Goal: Task Accomplishment & Management: Use online tool/utility

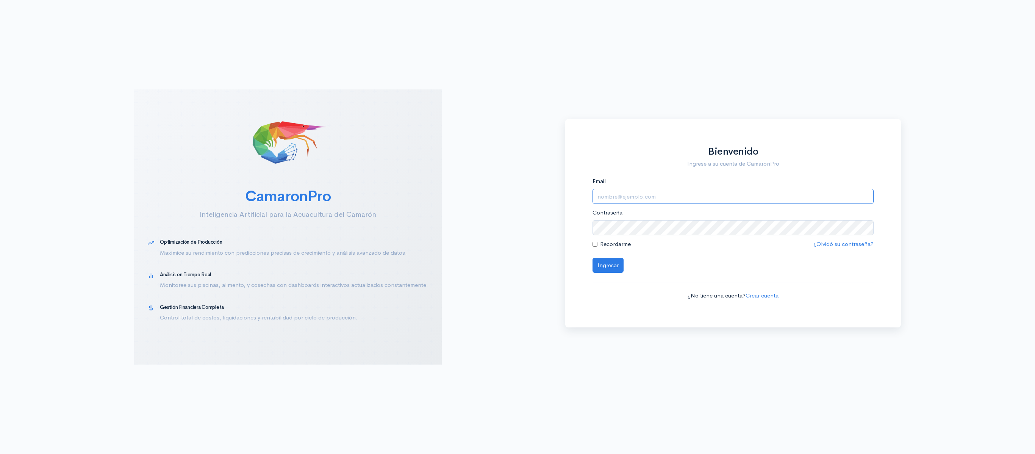
click at [701, 198] on input "Email" at bounding box center [732, 197] width 281 height 16
type input "[EMAIL_ADDRESS][DOMAIN_NAME]"
click at [592, 257] on button "Ingresar" at bounding box center [607, 265] width 31 height 16
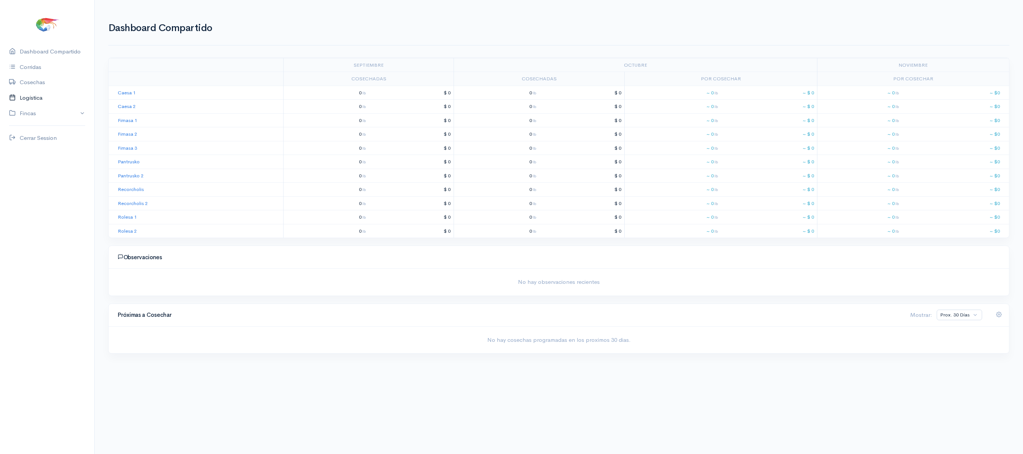
click at [22, 95] on link "Logística" at bounding box center [47, 98] width 94 height 16
click at [155, 55] on link "[PERSON_NAME]" at bounding box center [166, 52] width 47 height 27
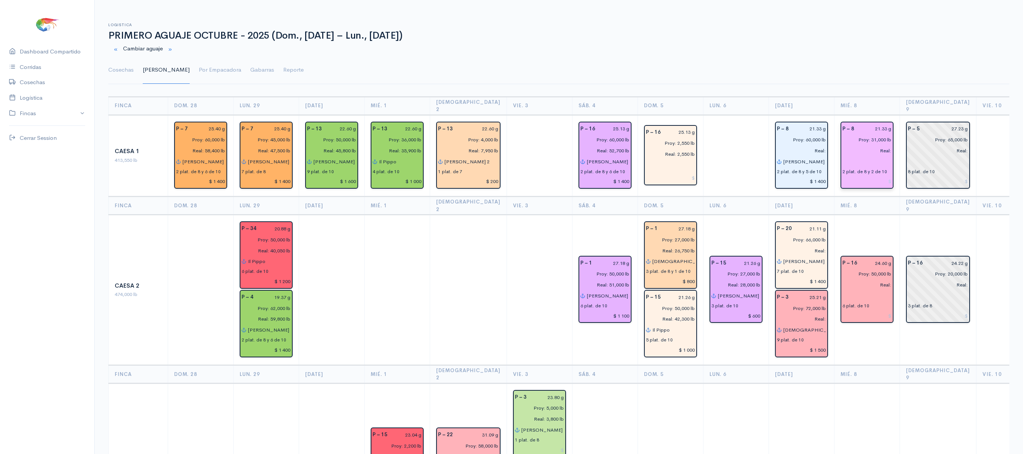
click at [863, 134] on input "Proy: 31,000 lb" at bounding box center [865, 139] width 54 height 11
type input "Proy: 34,000 lb"
click at [121, 72] on link "Cosechas" at bounding box center [120, 69] width 25 height 27
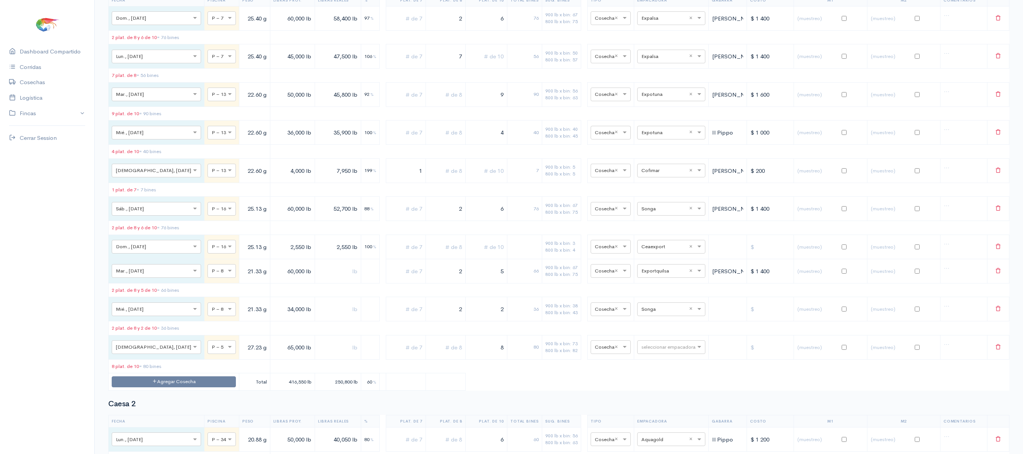
scroll to position [118, 0]
drag, startPoint x: 443, startPoint y: 323, endPoint x: 460, endPoint y: 326, distance: 17.7
click at [460, 320] on tr "× Mié., [DATE] × P – 8 21.33 g 34,000 lb 2 2 36 900 lb x bin: 38 800 lb x bin: …" at bounding box center [559, 308] width 901 height 24
drag, startPoint x: 471, startPoint y: 321, endPoint x: 511, endPoint y: 320, distance: 40.1
click at [511, 320] on tr "× Mié., [DATE] × P – 8 21.33 g 34,000 lb 2 20 900 lb x bin: 38 800 lb x bin: 43…" at bounding box center [559, 308] width 901 height 24
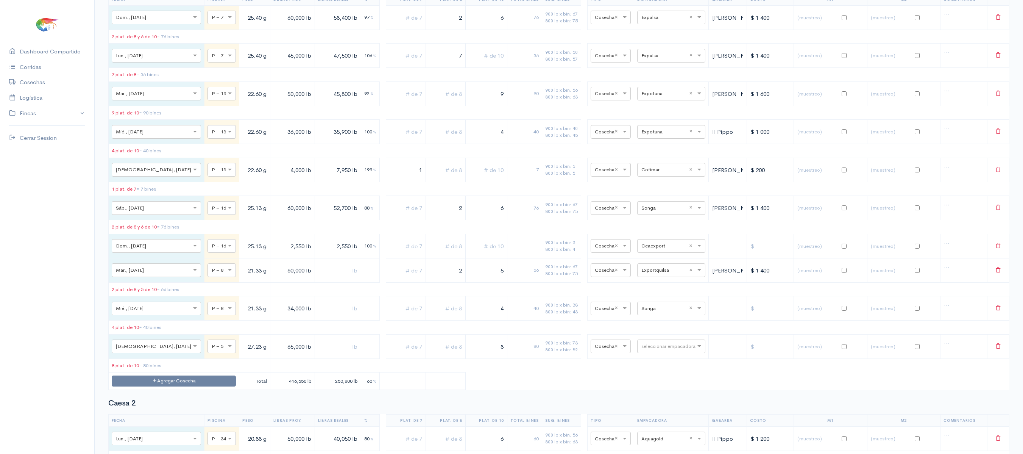
scroll to position [0, 0]
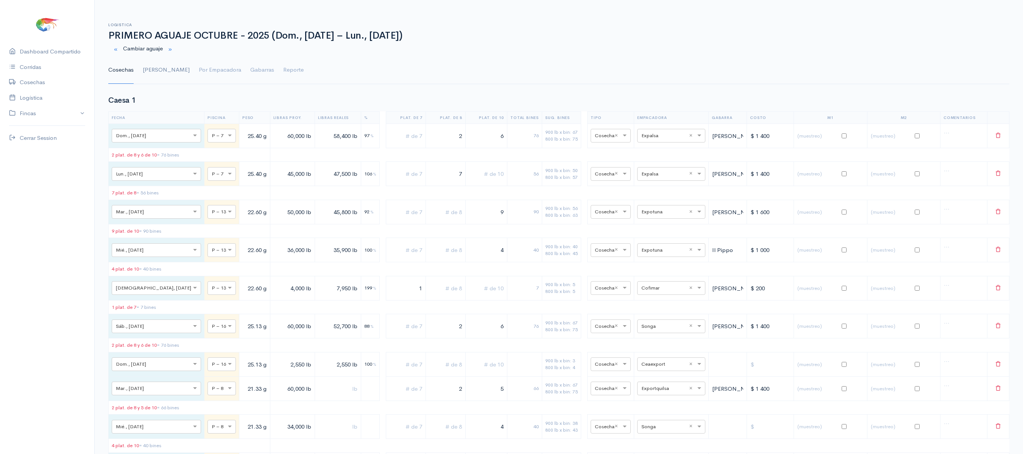
type input "4"
click at [148, 73] on link "[PERSON_NAME]" at bounding box center [166, 69] width 47 height 27
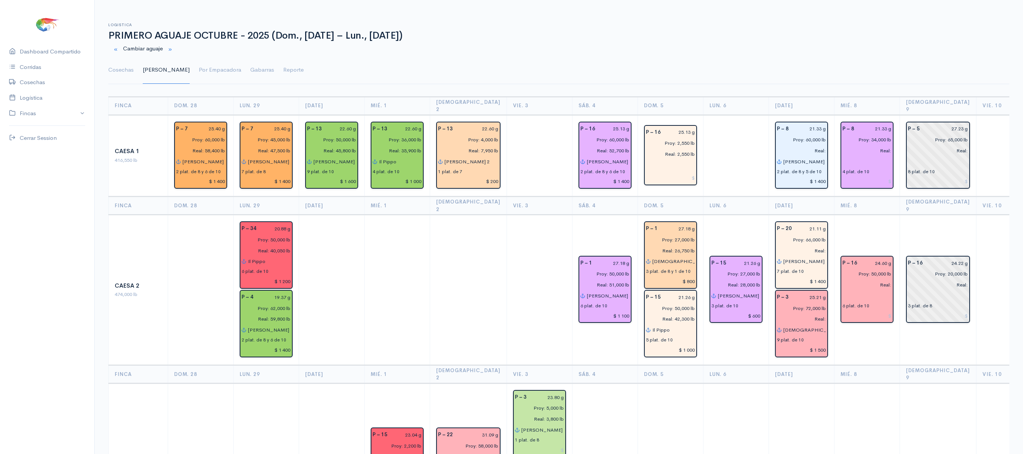
click at [839, 215] on td "P – 16 24.60 g Proy: 50,000 lb Real: 6 plat. de 10" at bounding box center [867, 290] width 66 height 150
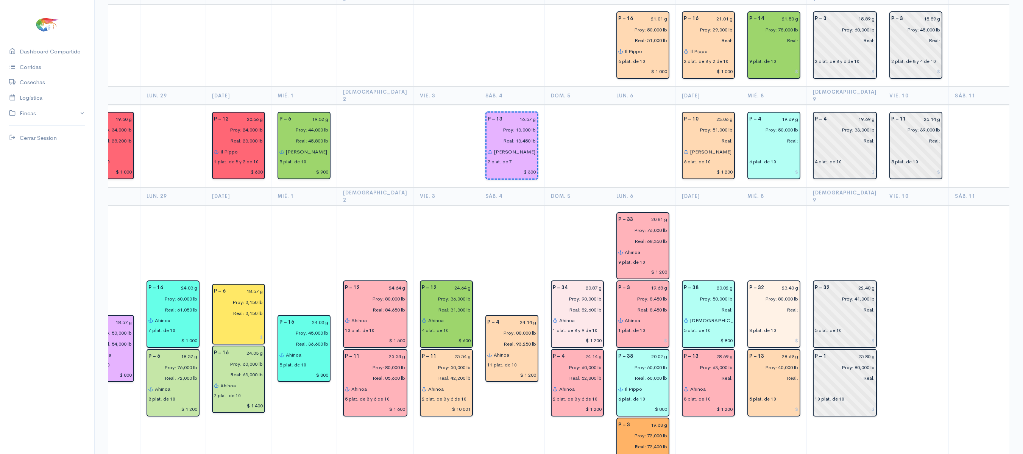
scroll to position [0, 94]
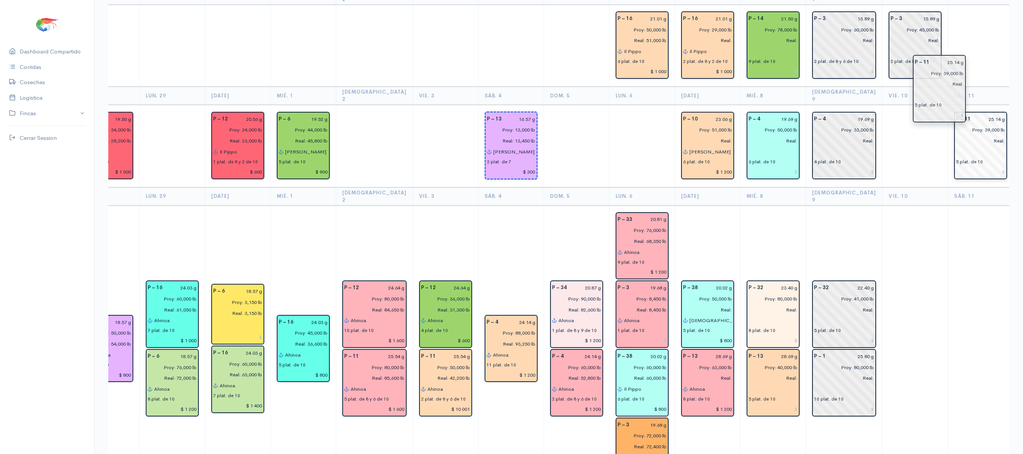
drag, startPoint x: 888, startPoint y: 110, endPoint x: 942, endPoint y: 96, distance: 56.2
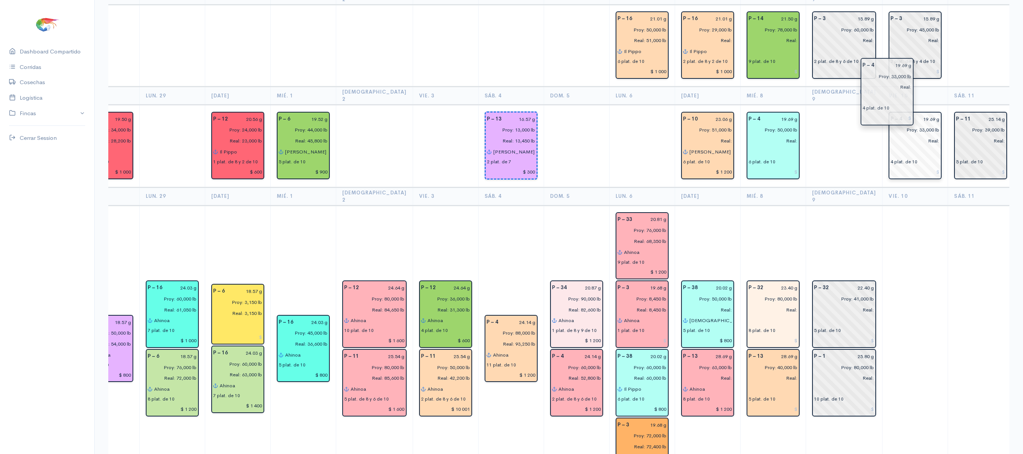
drag, startPoint x: 838, startPoint y: 97, endPoint x: 897, endPoint y: 90, distance: 58.7
click at [790, 105] on td "P – 4 19.69 g Proy: 50,000 lb Real: 6 plat. de 10" at bounding box center [773, 146] width 66 height 83
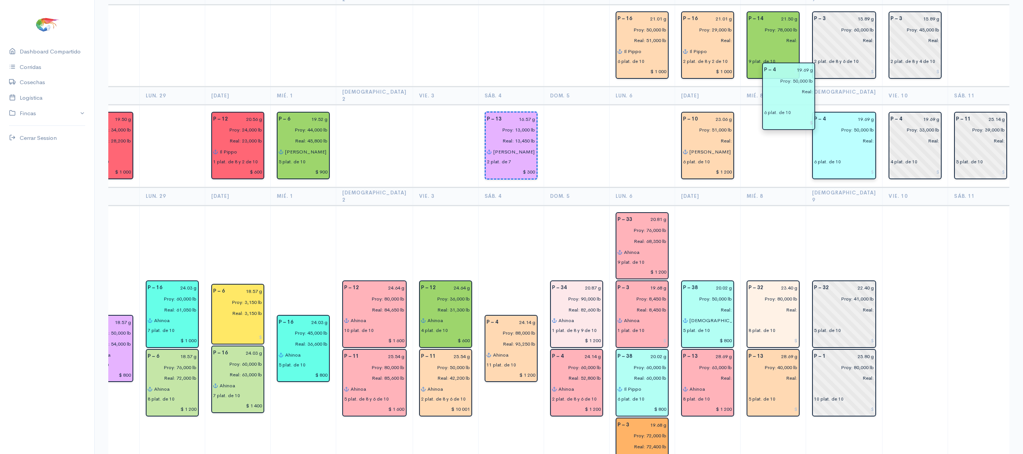
drag, startPoint x: 769, startPoint y: 101, endPoint x: 807, endPoint y: 105, distance: 38.7
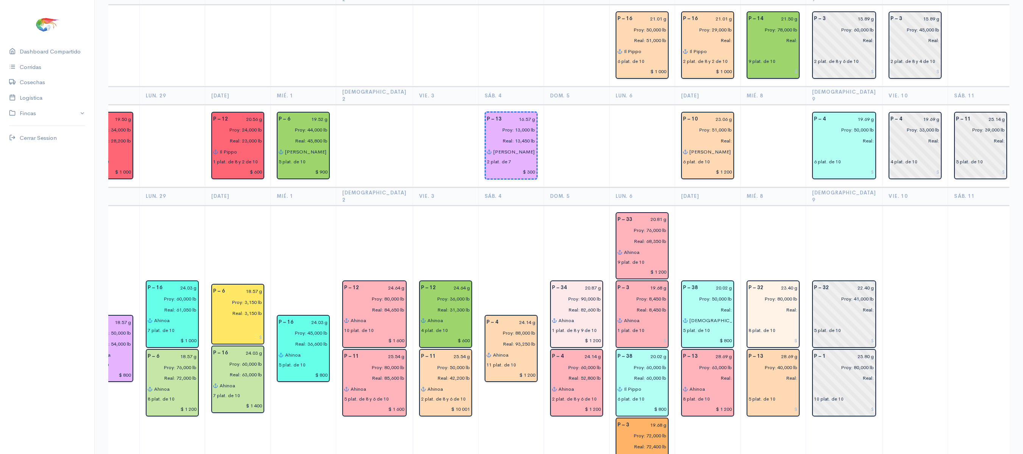
click at [787, 129] on td at bounding box center [773, 146] width 66 height 83
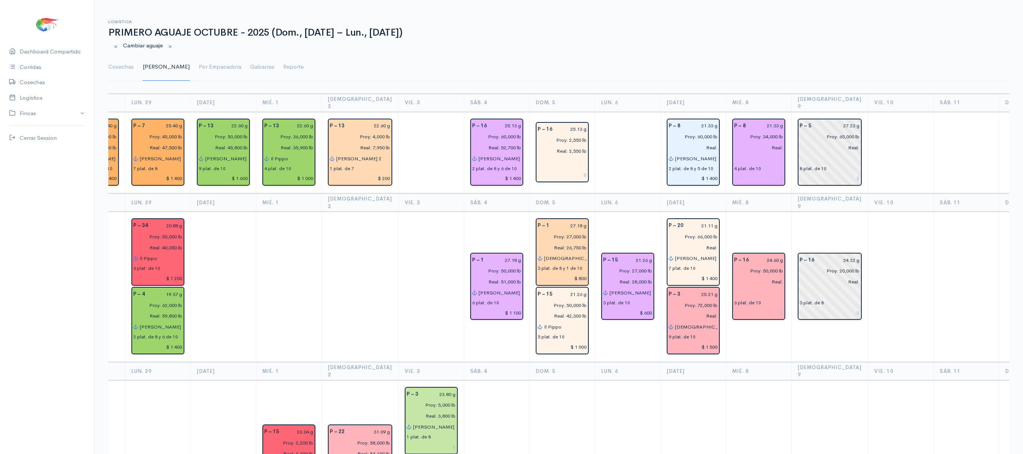
scroll to position [0, 0]
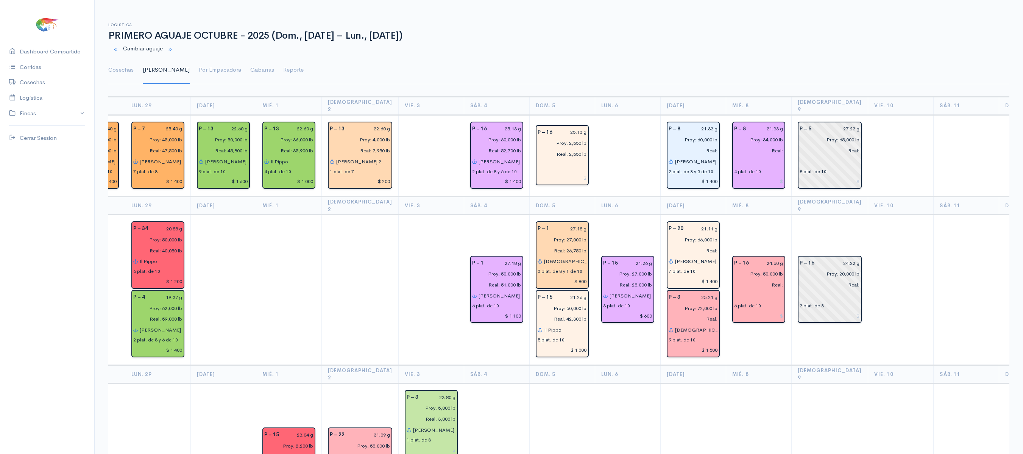
click at [782, 39] on h1 "PRIMERO AGUAJE OCTUBRE - 2025 (Dom., [DATE] – Lun., [DATE])" at bounding box center [558, 35] width 901 height 11
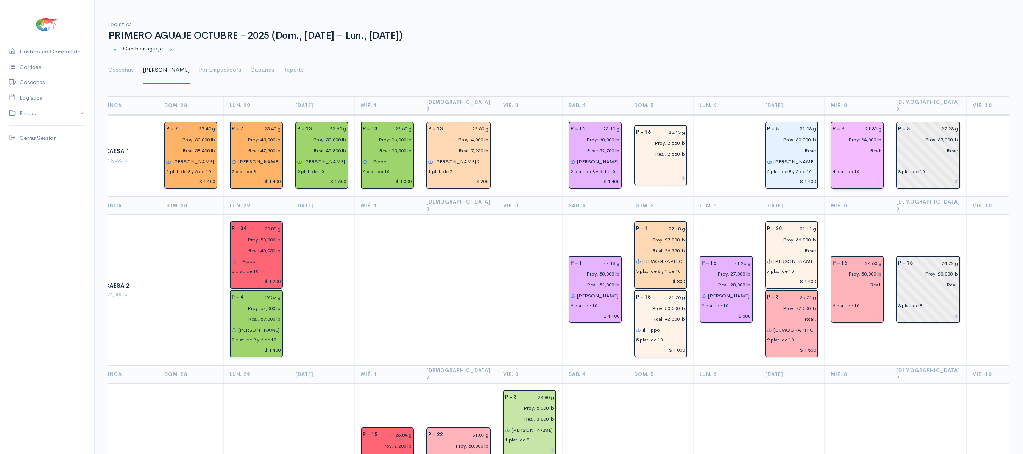
scroll to position [0, 11]
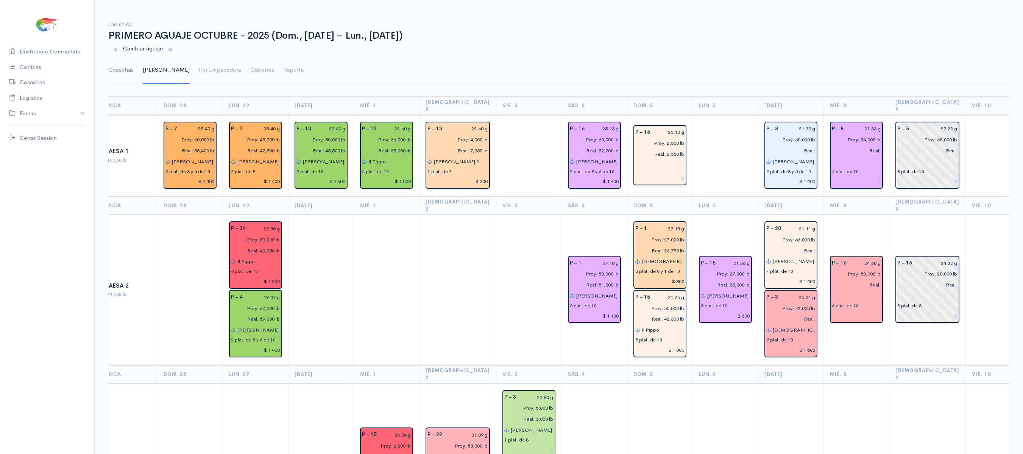
click at [117, 73] on link "Cosechas" at bounding box center [120, 69] width 25 height 27
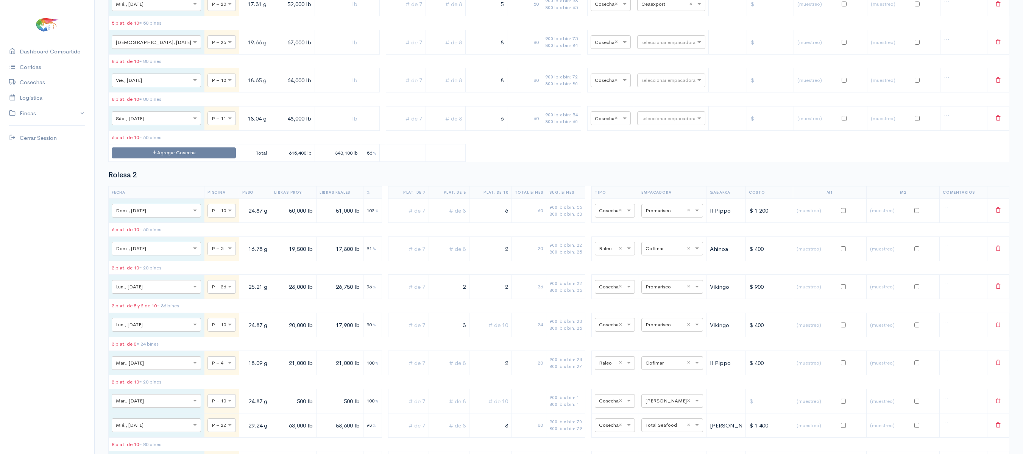
scroll to position [4361, 0]
click at [178, 159] on button "Agregar Cosecha" at bounding box center [174, 153] width 124 height 11
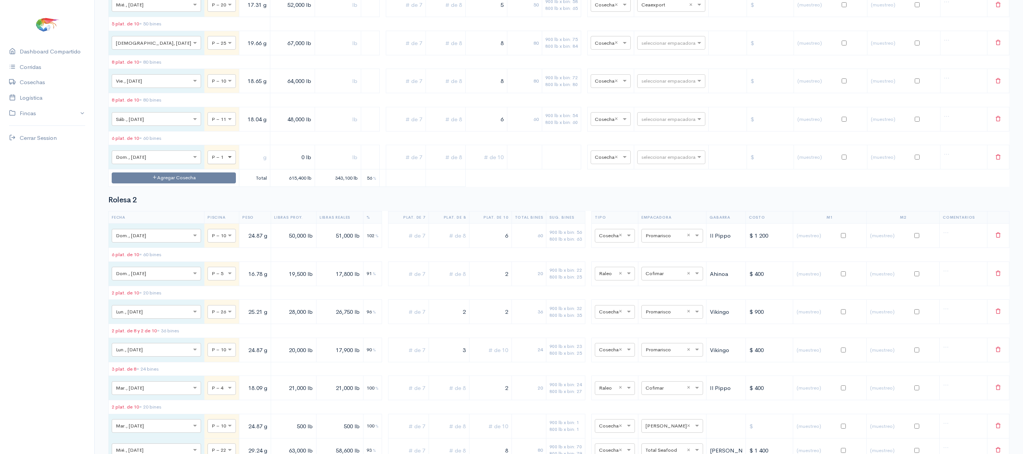
click at [226, 161] on span at bounding box center [230, 157] width 9 height 8
type input "6"
click at [242, 165] on input "text" at bounding box center [254, 158] width 25 height 16
type input "19.57 g"
click at [273, 165] on input "0 lb" at bounding box center [292, 158] width 38 height 16
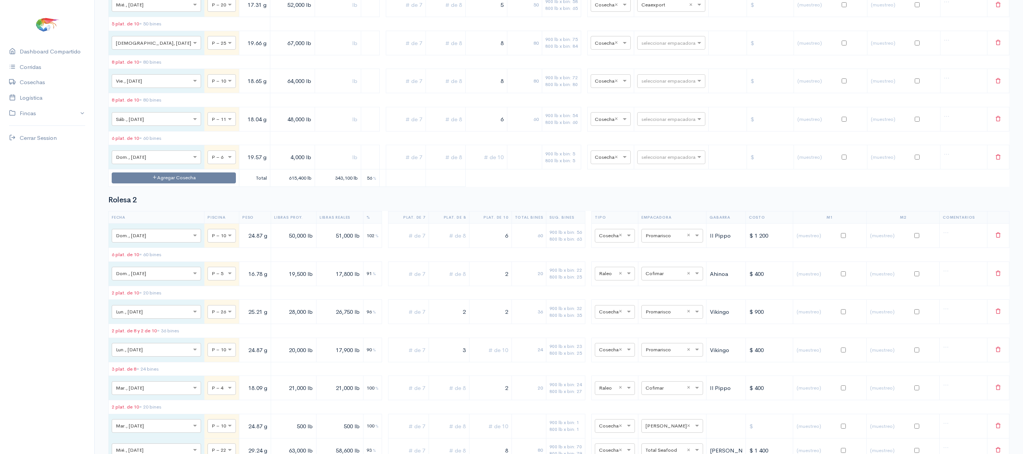
type input "4,000 lb"
click at [393, 165] on input "text" at bounding box center [405, 158] width 33 height 16
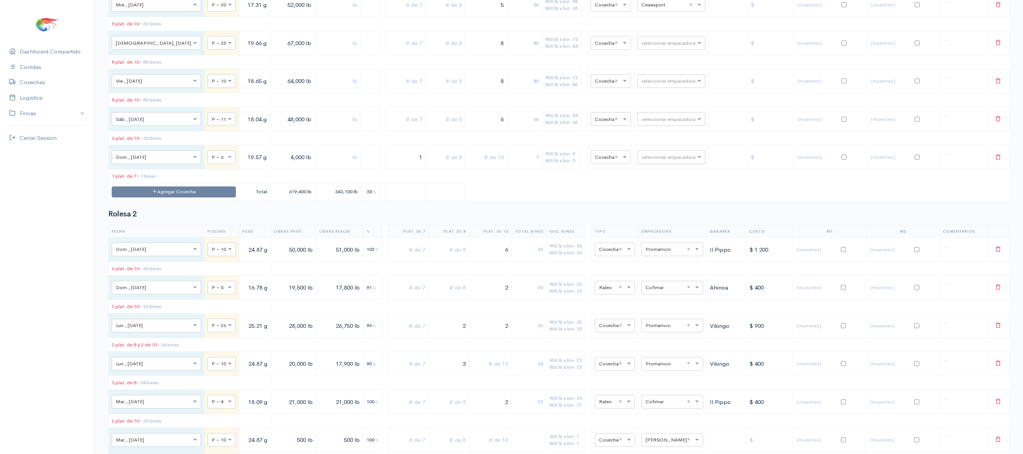
type input "1"
click at [663, 161] on input "text" at bounding box center [664, 157] width 46 height 8
type input "cea"
click at [665, 413] on div "Ceaexport" at bounding box center [663, 410] width 68 height 15
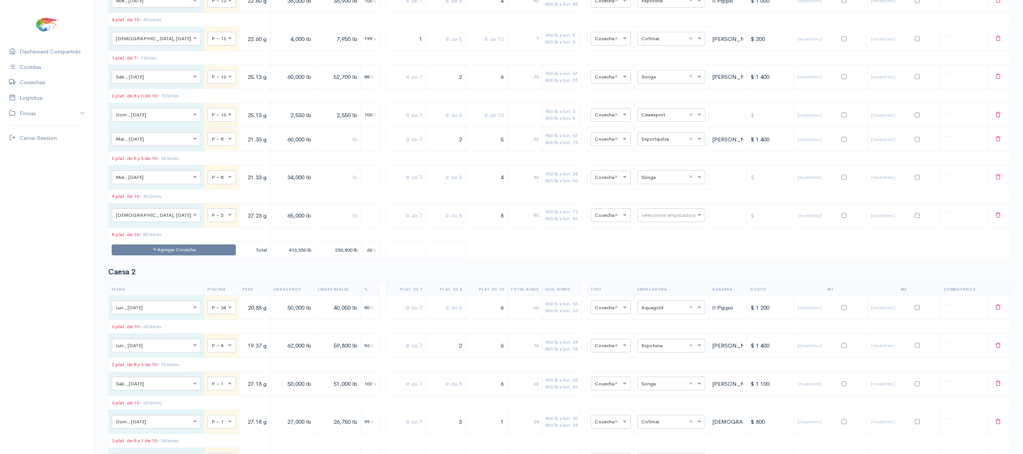
scroll to position [0, 0]
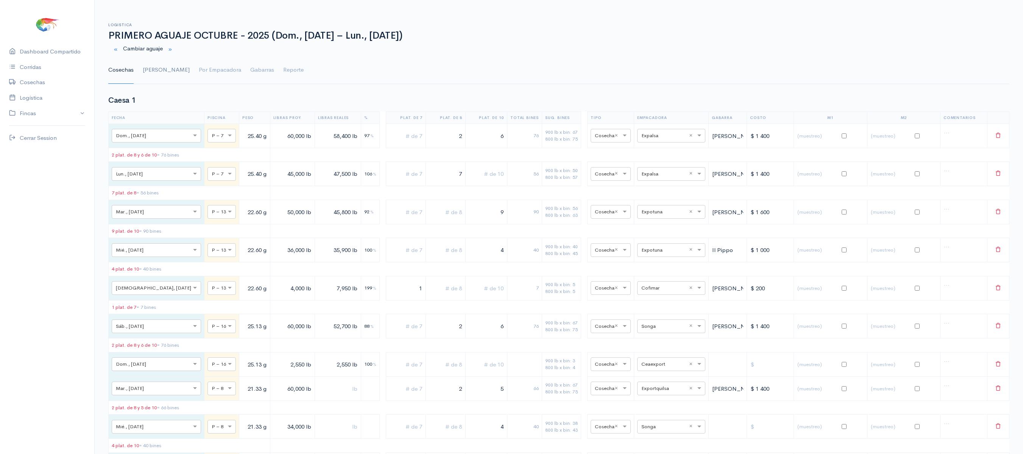
click at [154, 71] on link "[PERSON_NAME]" at bounding box center [166, 69] width 47 height 27
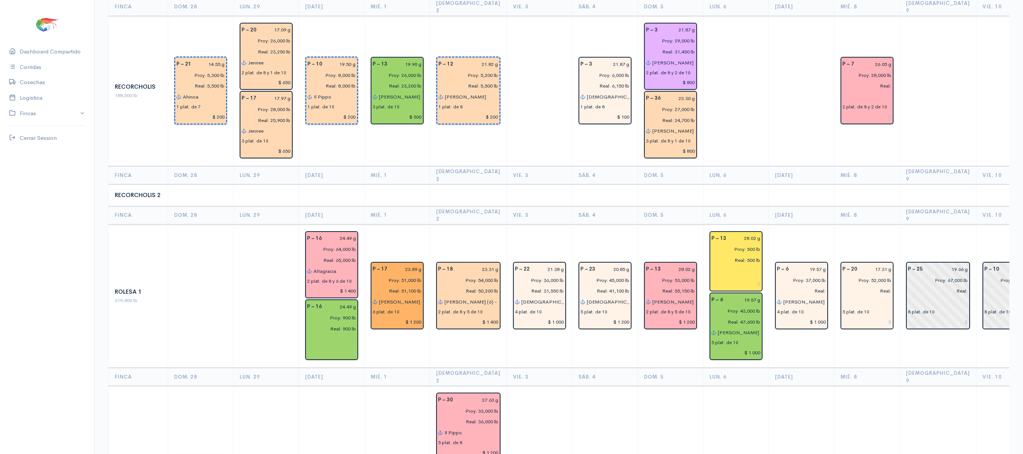
scroll to position [1402, 0]
click at [900, 247] on td "P – 25 19.66 g Proy: 67,000 lb Real: 8 plat. de 10" at bounding box center [938, 295] width 77 height 144
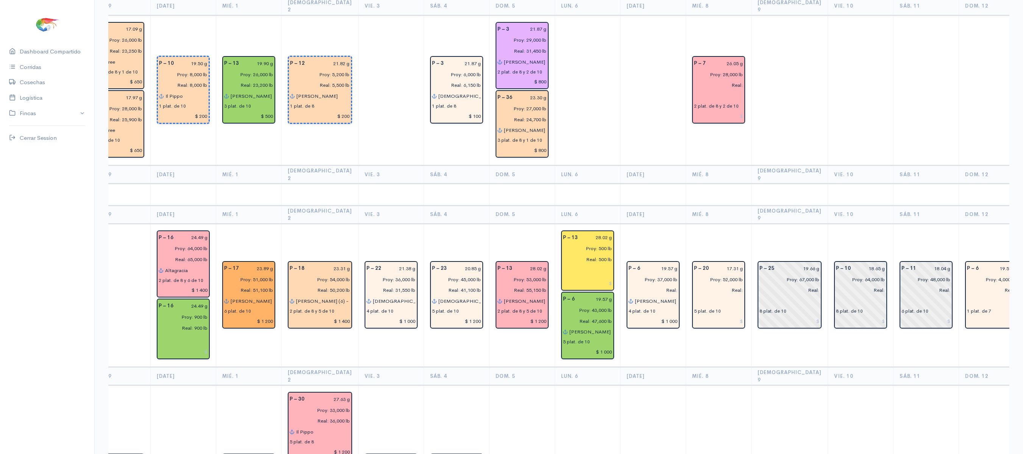
scroll to position [0, 149]
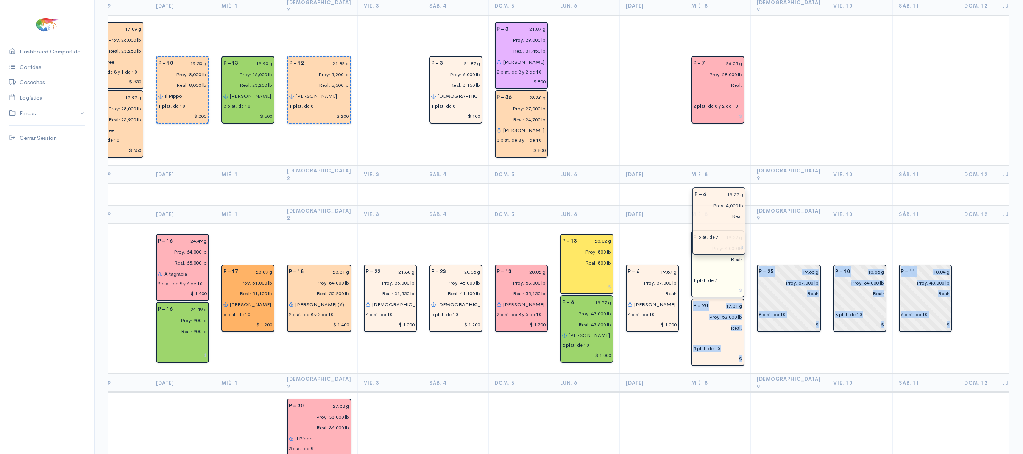
drag, startPoint x: 967, startPoint y: 223, endPoint x: 716, endPoint y: 220, distance: 250.7
click at [755, 223] on td "P – 25 19.66 g Proy: 67,000 lb Real: 8 plat. de 10" at bounding box center [789, 298] width 77 height 150
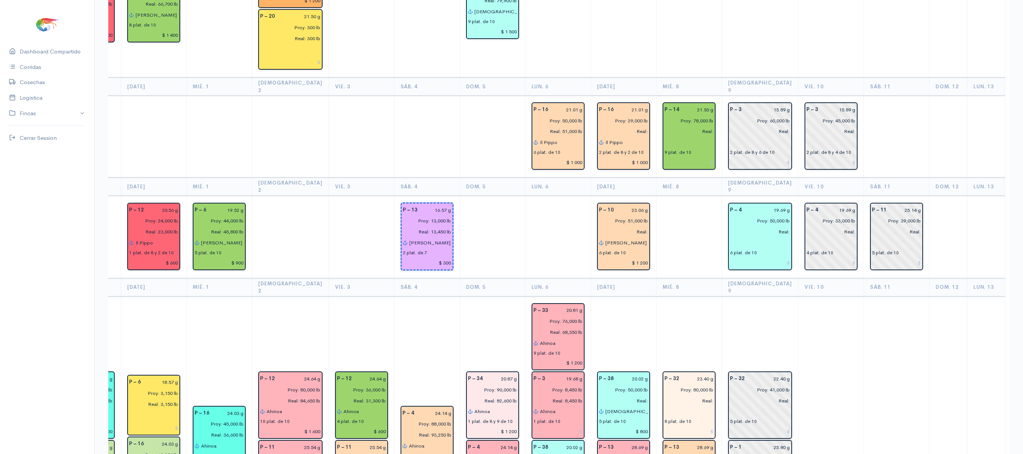
scroll to position [837, 0]
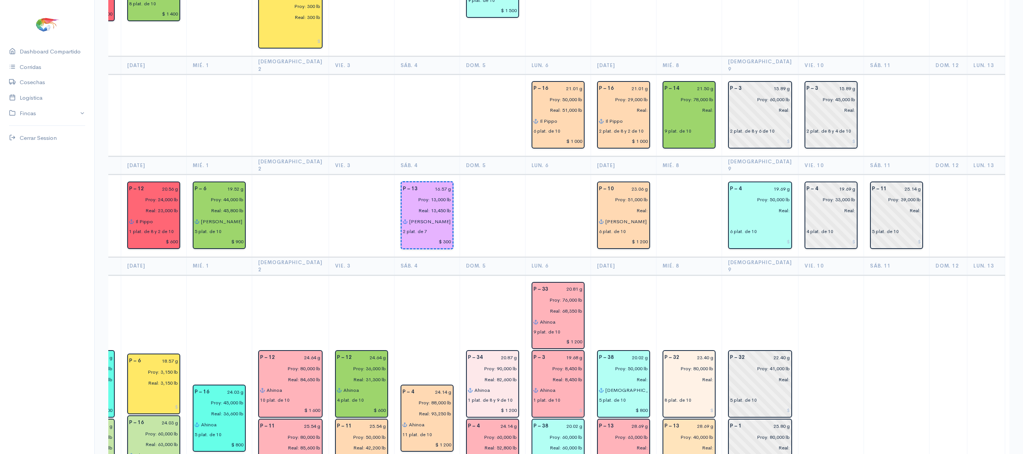
click at [684, 431] on input "Proy: 40,000 lb" at bounding box center [687, 436] width 54 height 11
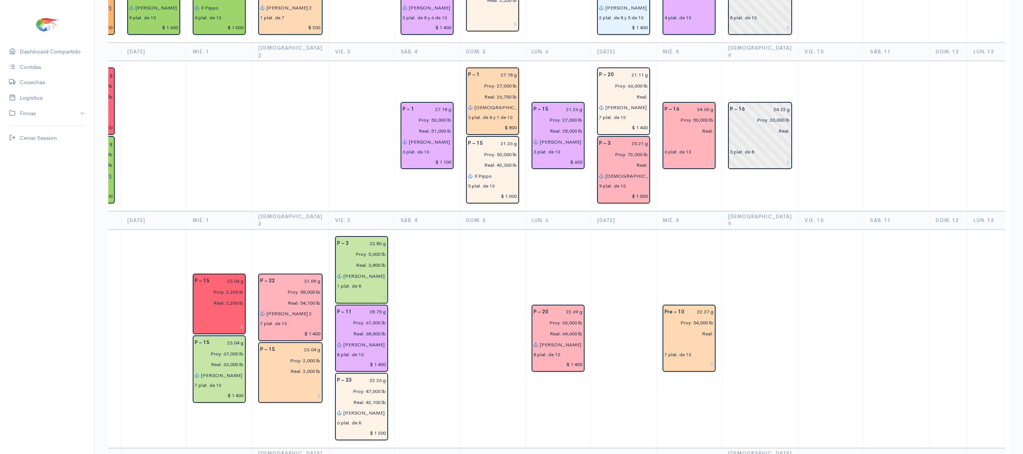
scroll to position [0, 0]
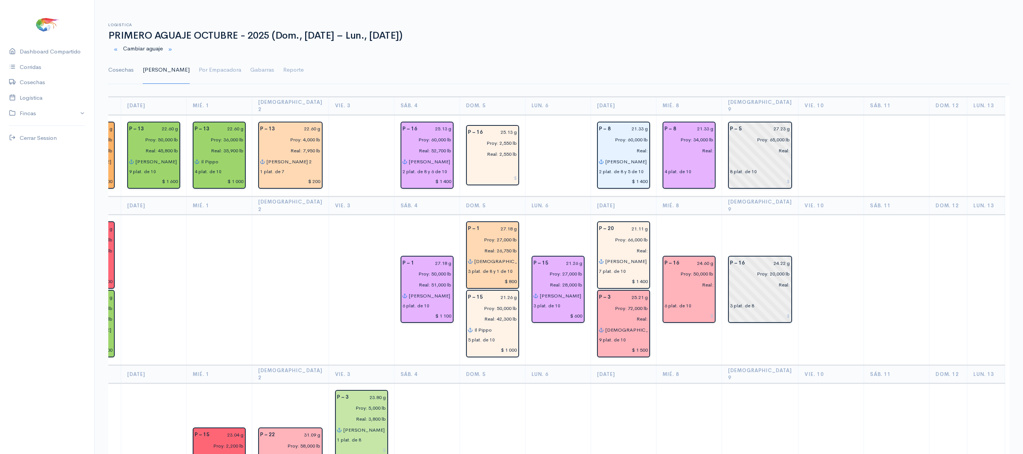
type input "Proy: 48,000 lb"
click at [118, 71] on link "Cosechas" at bounding box center [120, 69] width 25 height 27
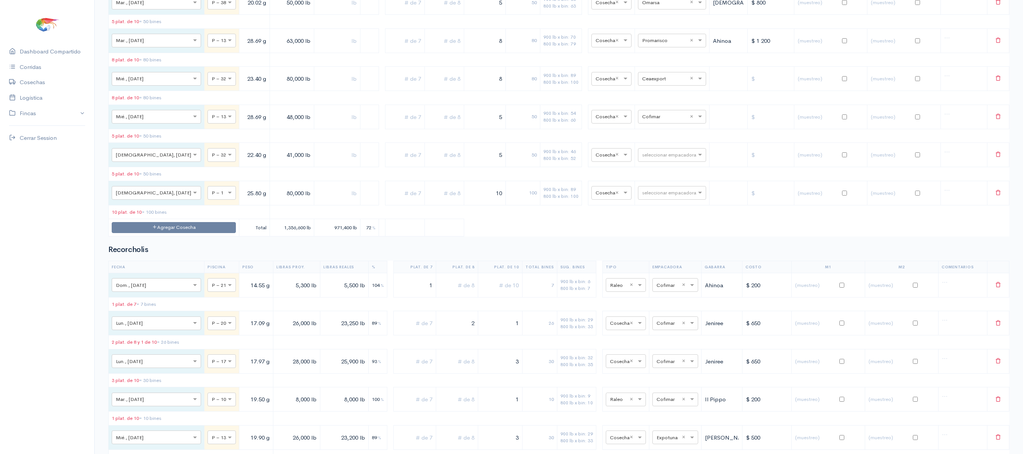
scroll to position [3240, 0]
drag, startPoint x: 473, startPoint y: 254, endPoint x: 545, endPoint y: 229, distance: 76.9
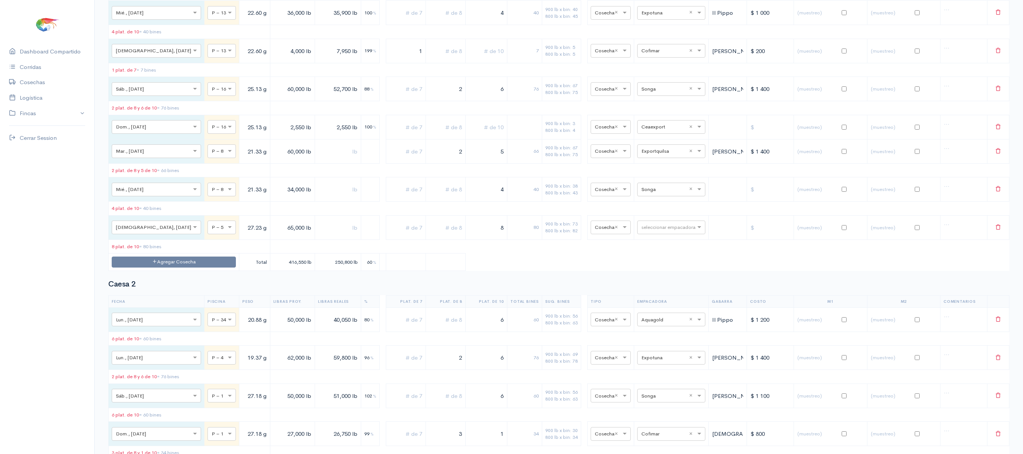
scroll to position [0, 0]
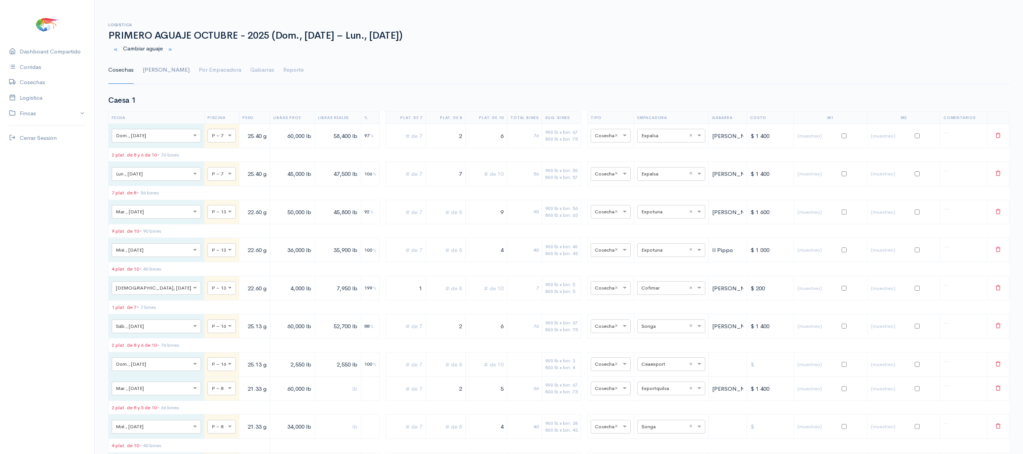
type input "6"
click at [145, 69] on link "[PERSON_NAME]" at bounding box center [166, 69] width 47 height 27
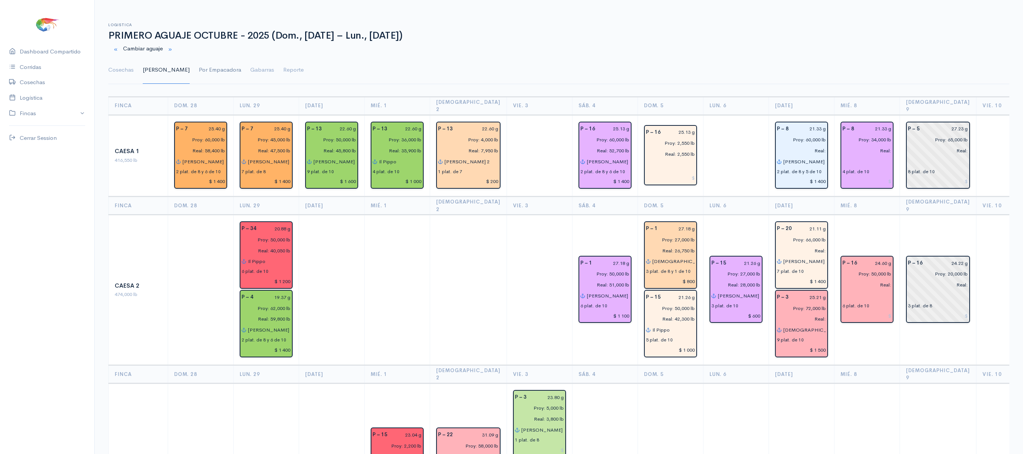
click at [199, 67] on link "Por Empacadora" at bounding box center [220, 69] width 42 height 27
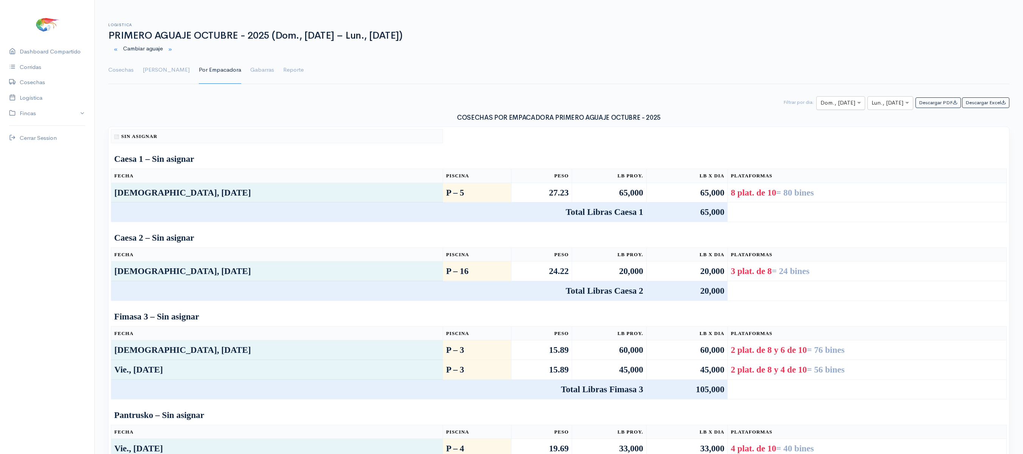
click at [821, 102] on input "text" at bounding box center [834, 102] width 27 height 9
type input "9"
type input "8"
click at [835, 127] on div "Mié., [DATE]" at bounding box center [834, 133] width 51 height 15
click at [883, 102] on input "text" at bounding box center [884, 102] width 24 height 9
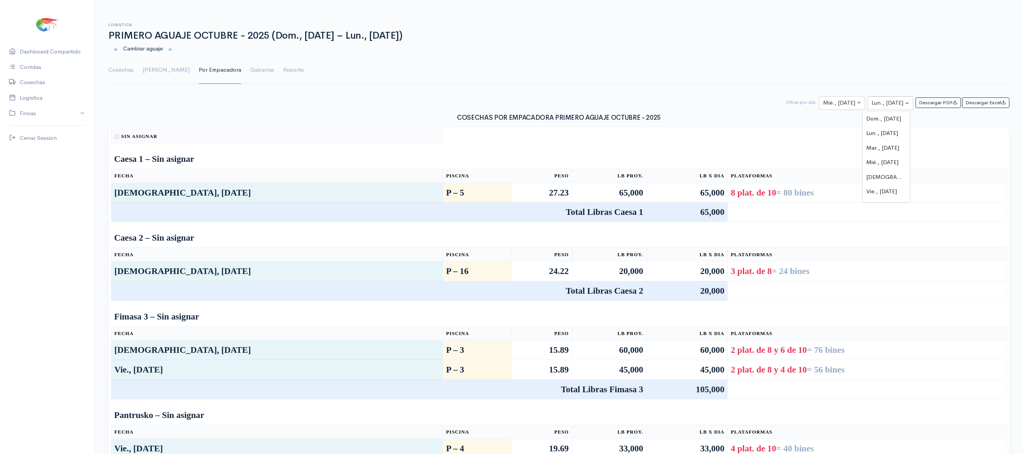
scroll to position [142, 0]
type input "8"
click at [887, 135] on span "Mié., [DATE]" at bounding box center [882, 132] width 32 height 7
